Goal: Information Seeking & Learning: Understand process/instructions

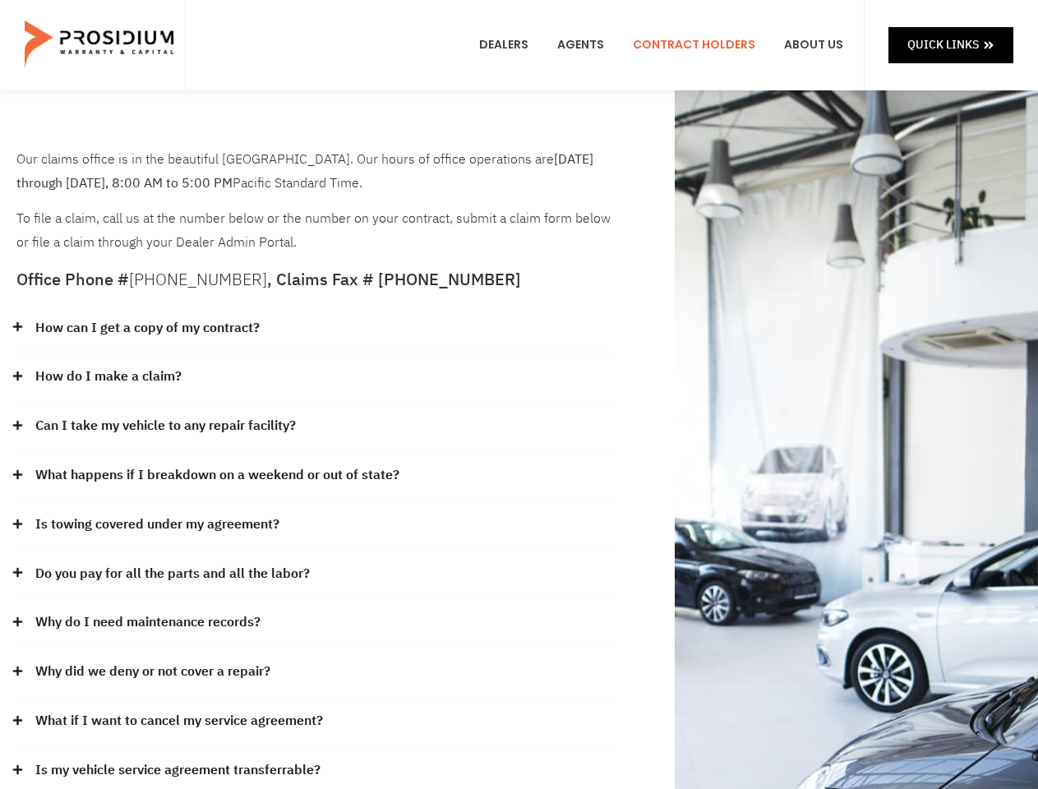
click at [519, 395] on div "How do I make a claim?" at bounding box center [314, 377] width 597 height 49
click at [315, 329] on div "How can I get a copy of my contract?" at bounding box center [314, 328] width 597 height 49
click at [146, 328] on link "How can I get a copy of my contract?" at bounding box center [147, 329] width 224 height 24
click at [315, 377] on div "How do I make a claim?" at bounding box center [314, 377] width 597 height 49
click at [108, 377] on link "How do I make a claim?" at bounding box center [108, 377] width 146 height 24
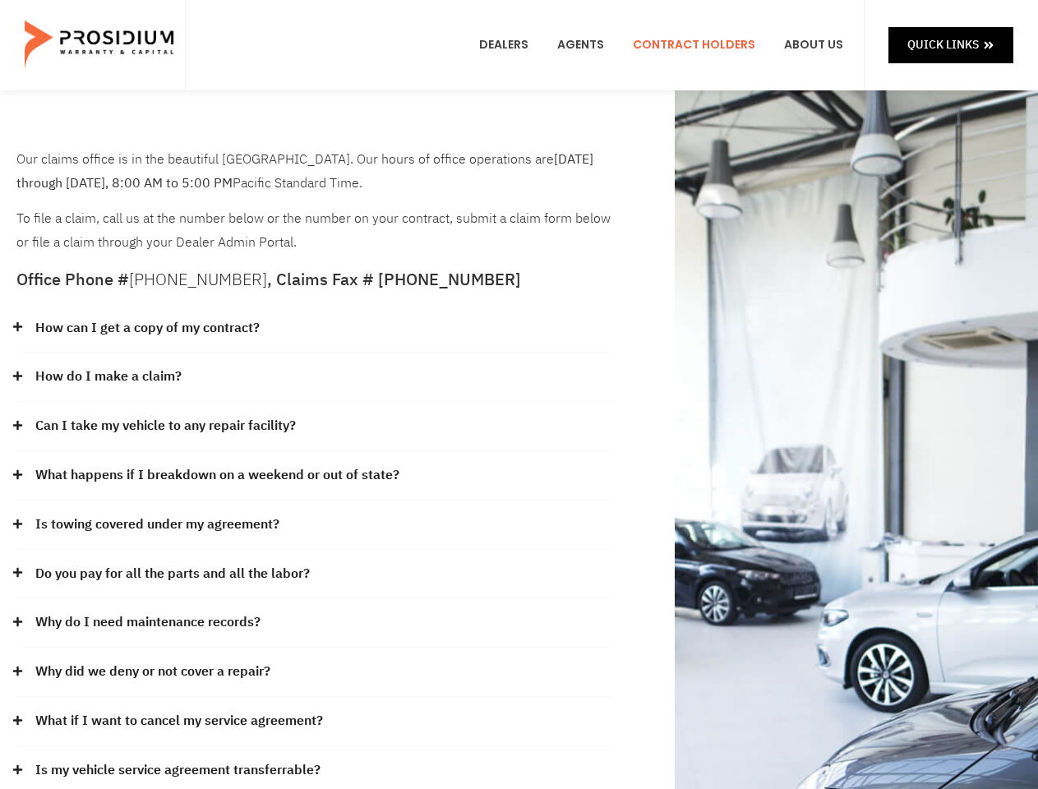
click at [315, 427] on div "Can I take my vehicle to any repair facility?" at bounding box center [314, 426] width 597 height 49
click at [166, 426] on link "Can I take my vehicle to any repair facility?" at bounding box center [165, 426] width 261 height 24
click at [315, 476] on link "What happens if I breakdown on a weekend or out of state?" at bounding box center [217, 476] width 364 height 24
click at [215, 475] on link "What happens if I breakdown on a weekend or out of state?" at bounding box center [217, 476] width 364 height 24
click at [315, 525] on div "Is towing covered under my agreement?" at bounding box center [314, 525] width 597 height 49
